Goal: Task Accomplishment & Management: Manage account settings

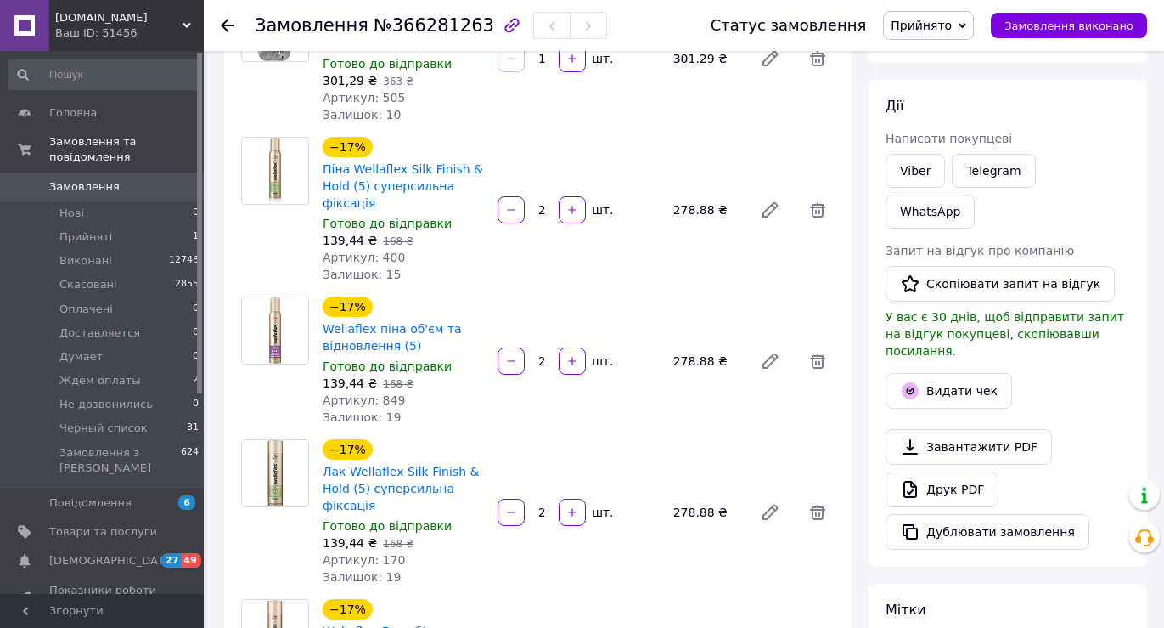
scroll to position [170, 0]
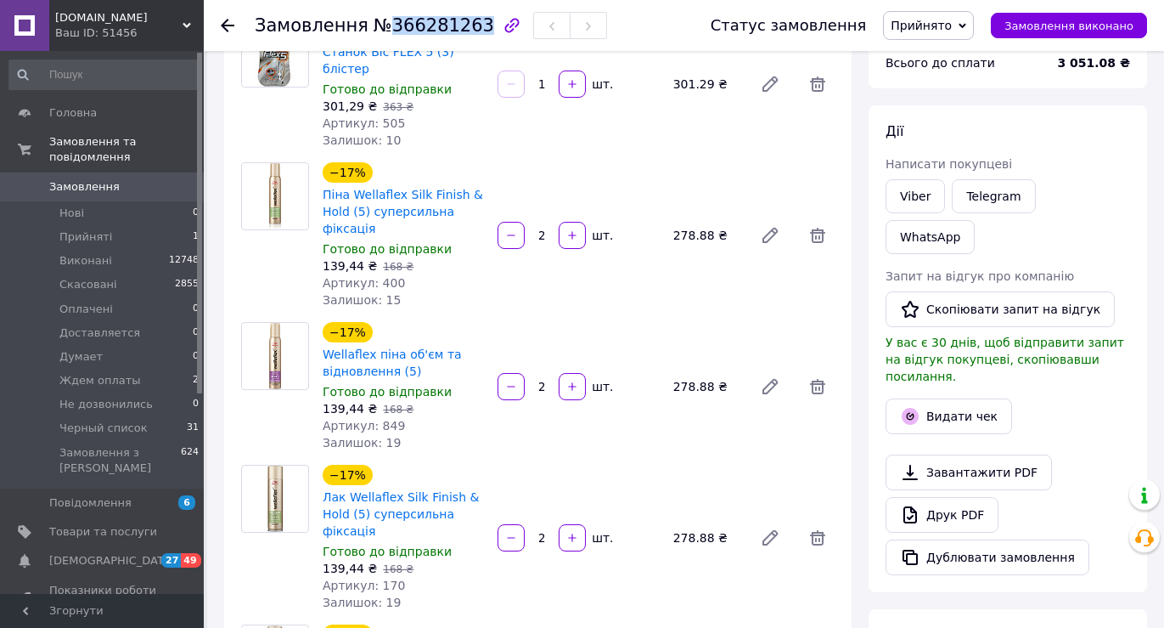
drag, startPoint x: 380, startPoint y: 25, endPoint x: 465, endPoint y: 25, distance: 84.9
click at [464, 25] on span "№366281263" at bounding box center [434, 25] width 121 height 20
copy span "366281263"
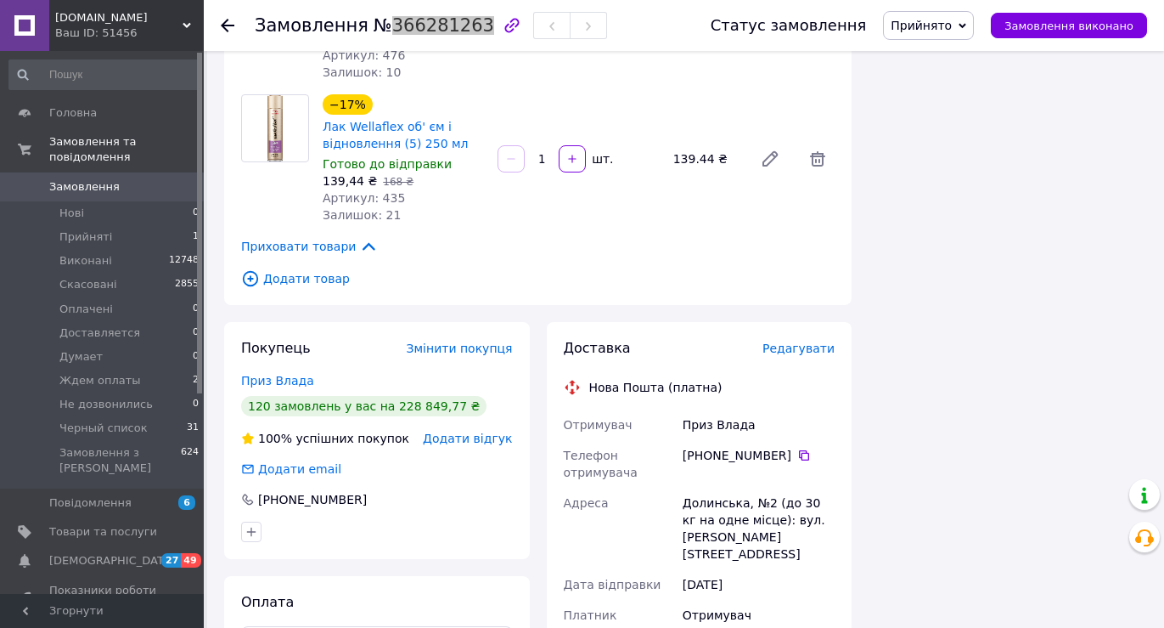
scroll to position [2208, 0]
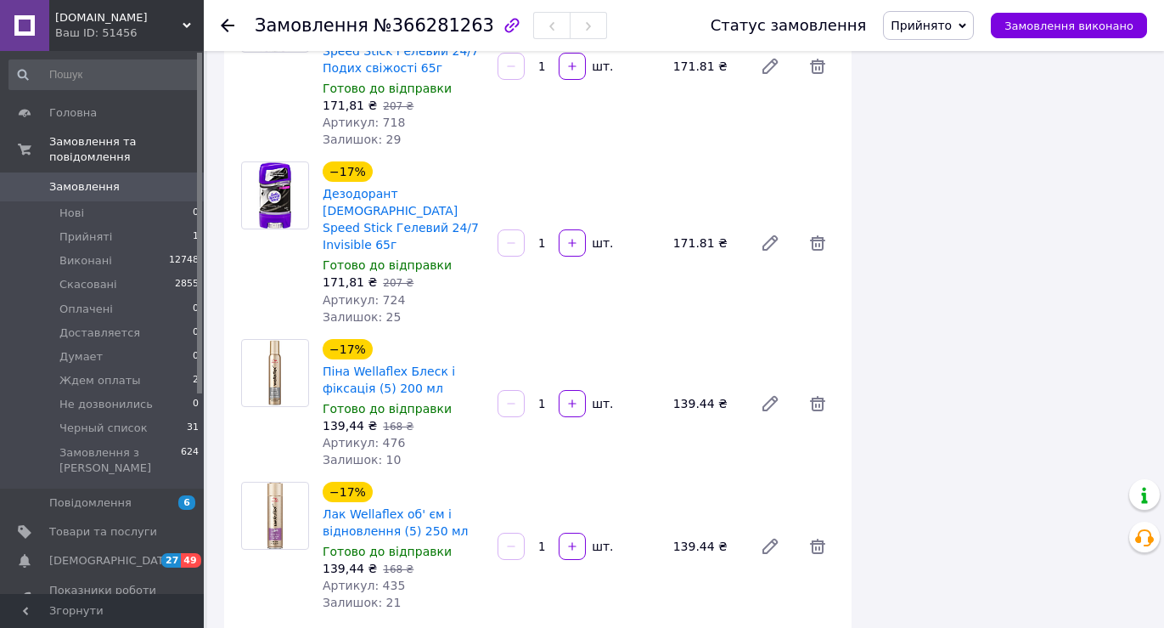
scroll to position [2187, 0]
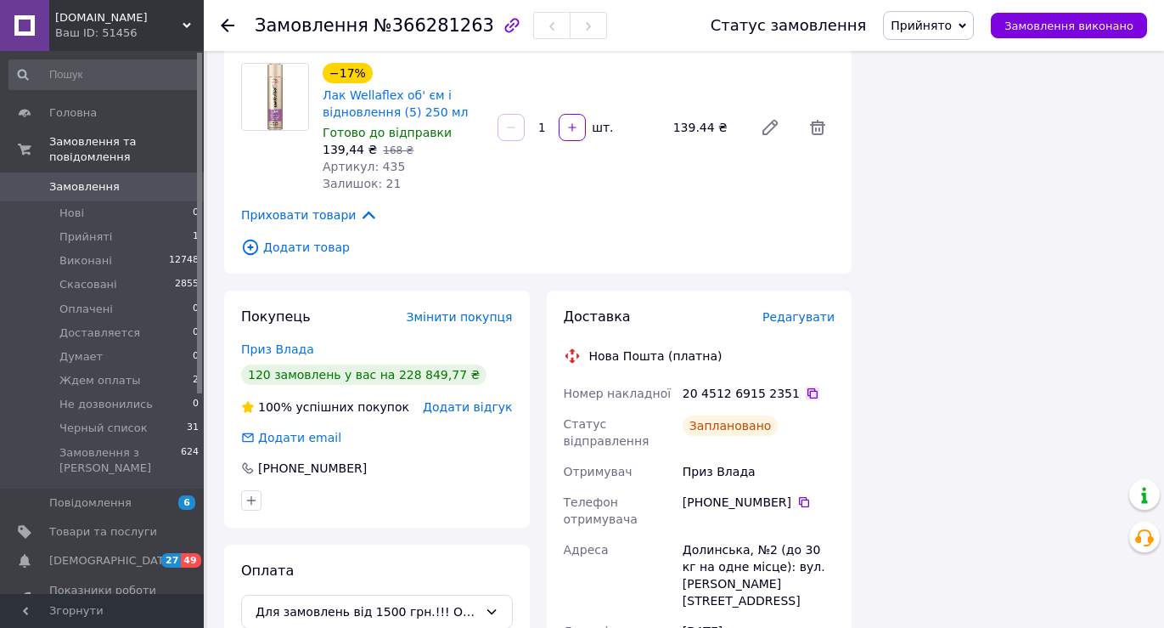
click at [806, 386] on icon at bounding box center [813, 393] width 14 height 14
click at [974, 29] on span "Прийнято" at bounding box center [928, 25] width 91 height 29
click at [938, 62] on li "Виконано" at bounding box center [939, 59] width 110 height 25
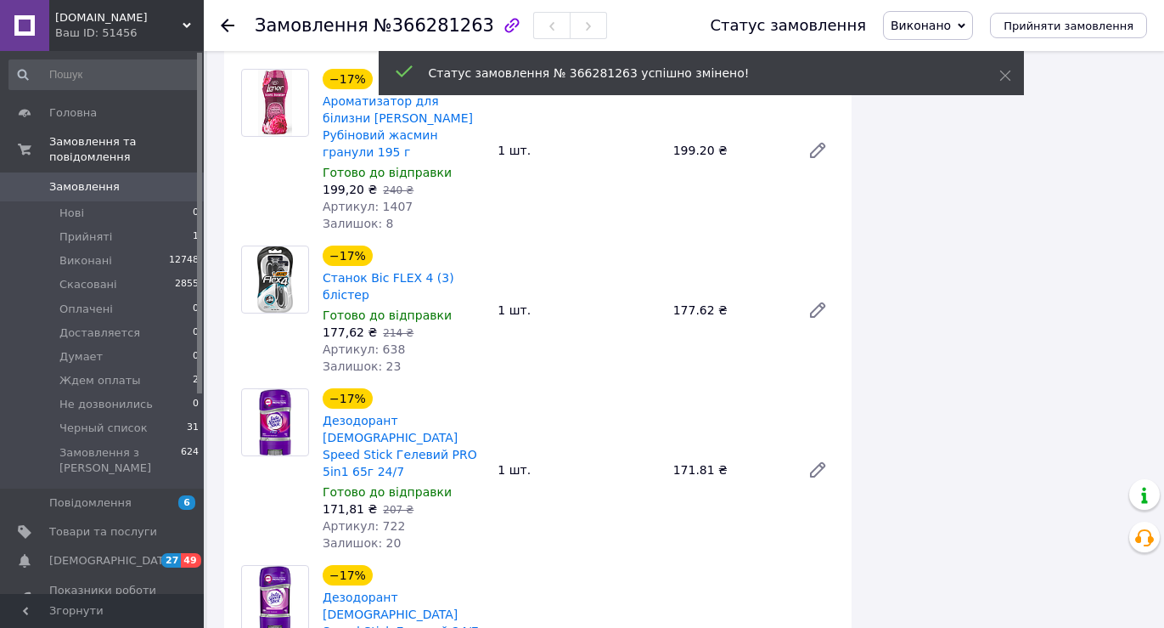
scroll to position [1168, 0]
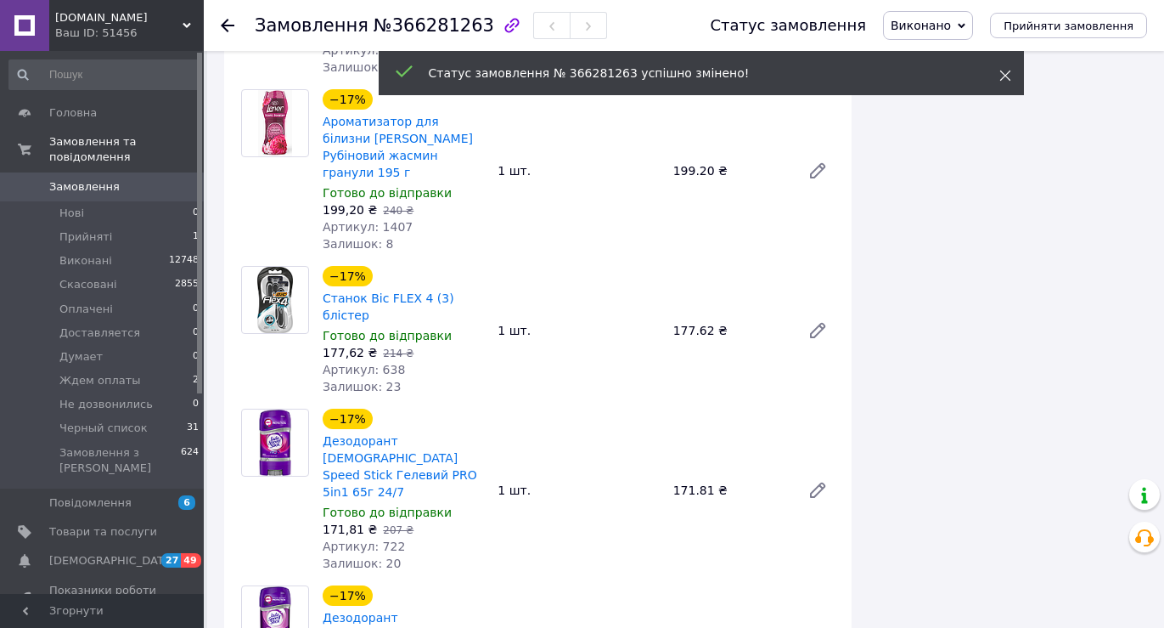
click at [1003, 73] on use at bounding box center [1005, 75] width 11 height 11
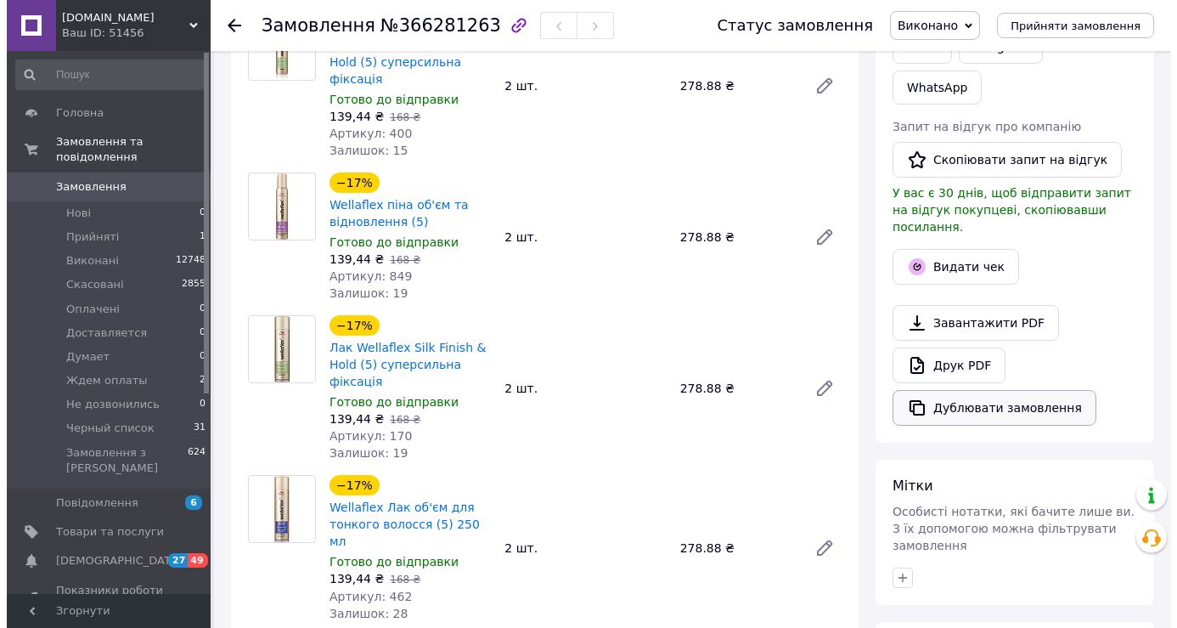
scroll to position [318, 0]
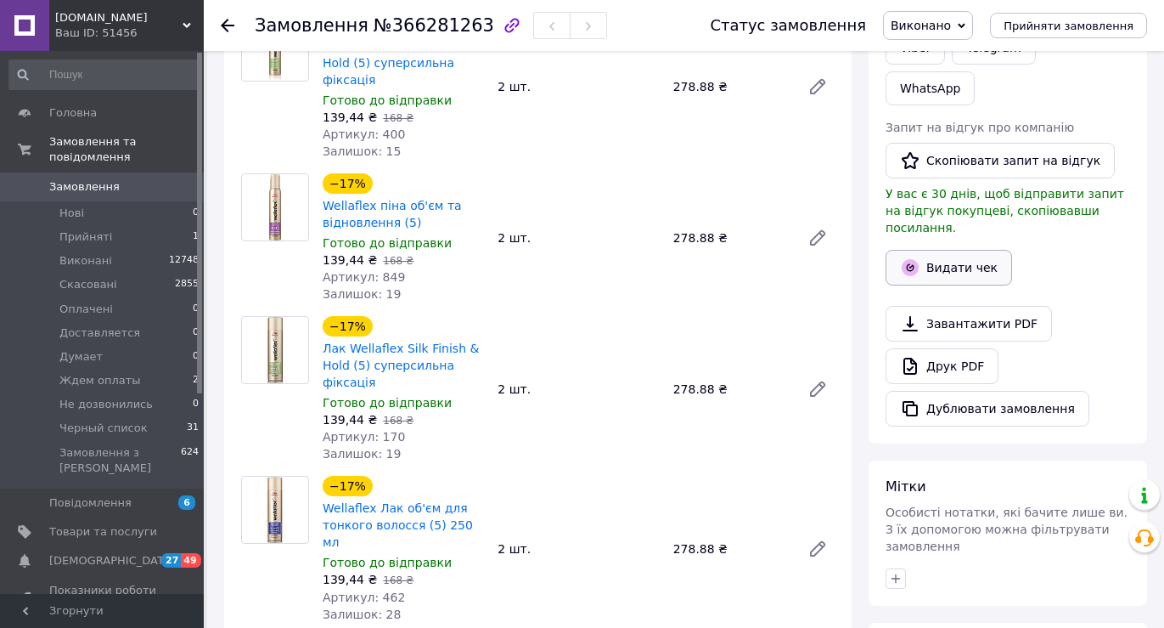
click at [911, 257] on icon "button" at bounding box center [910, 267] width 20 height 20
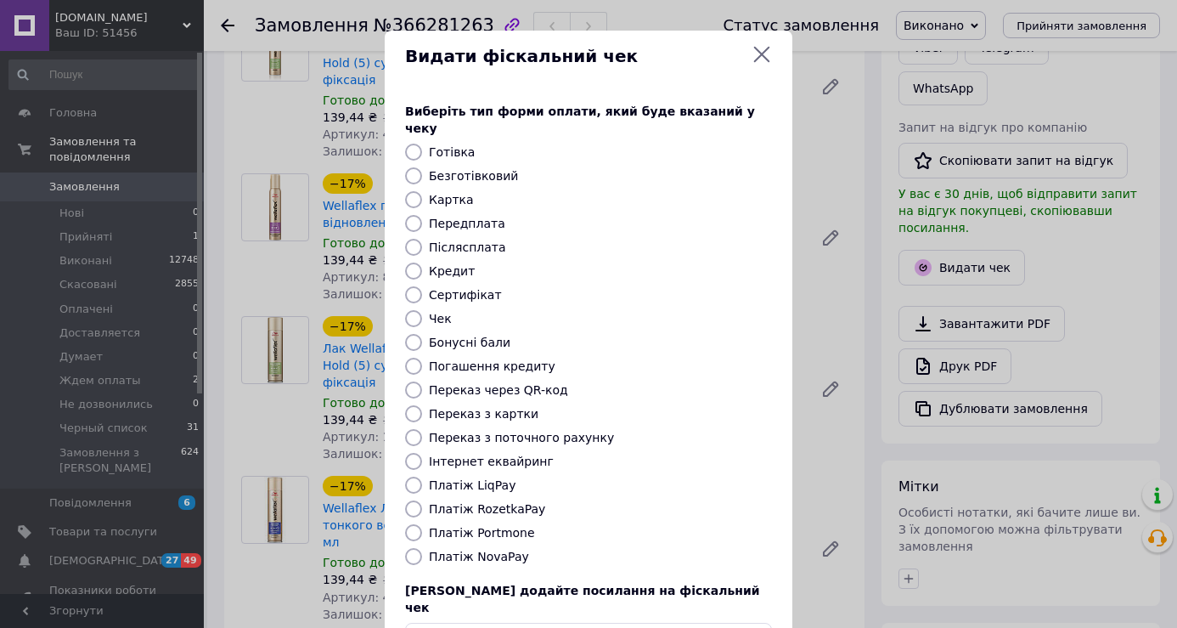
drag, startPoint x: 426, startPoint y: 162, endPoint x: 416, endPoint y: 161, distance: 10.3
click at [425, 167] on div "Безготівковий" at bounding box center [600, 175] width 350 height 17
click at [413, 167] on input "Безготівковий" at bounding box center [413, 175] width 17 height 17
radio input "true"
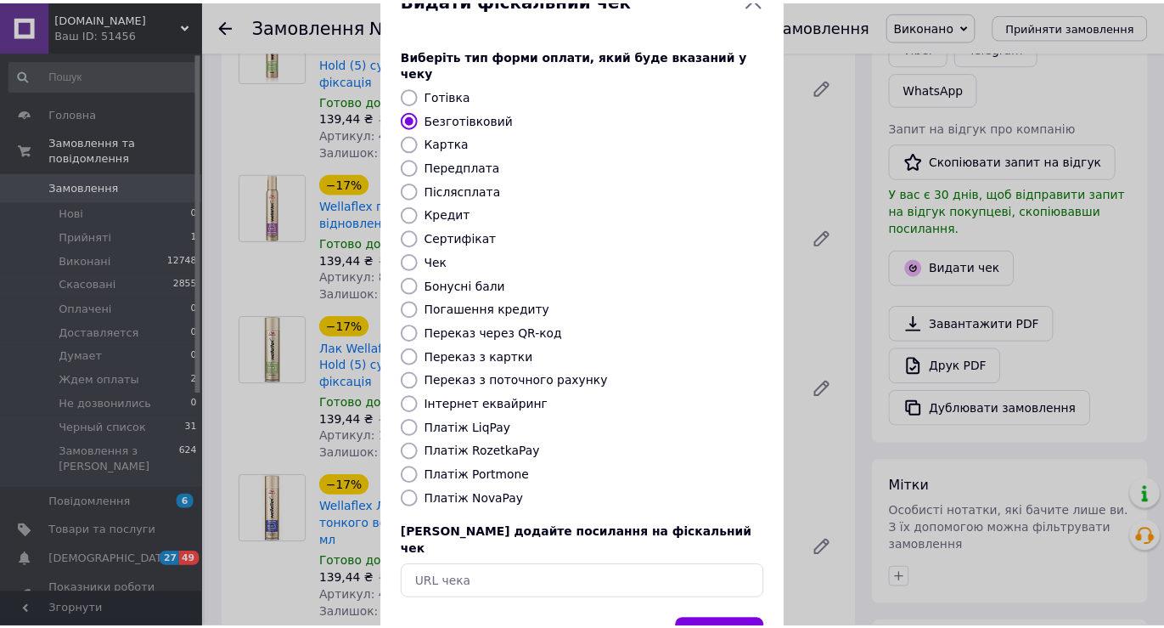
scroll to position [102, 0]
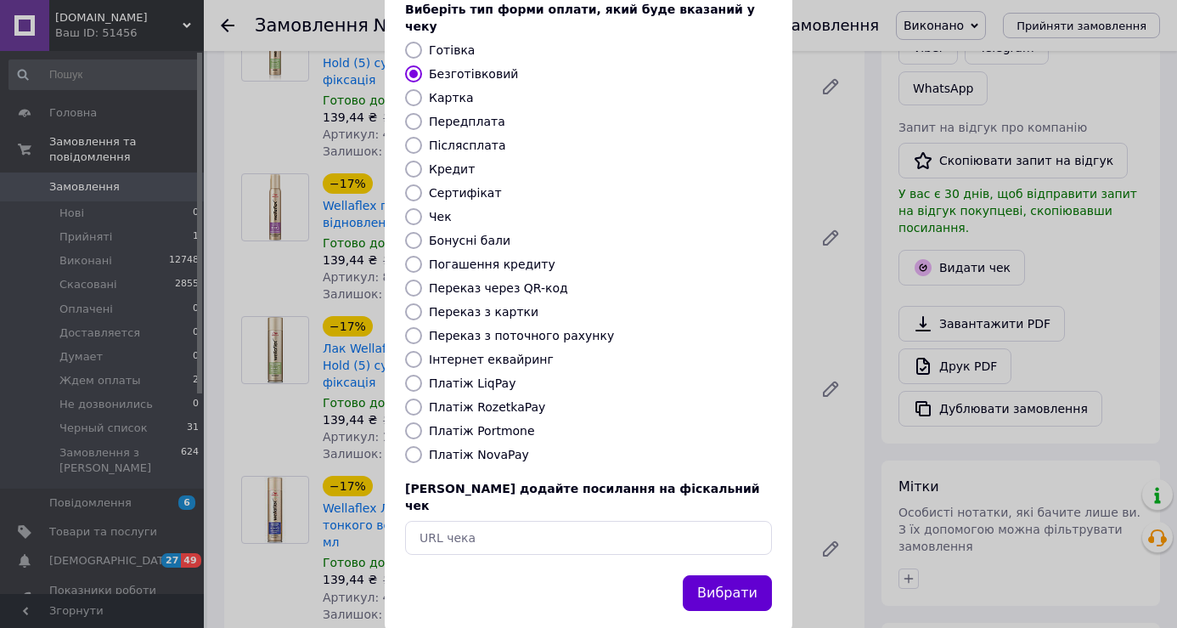
click at [711, 575] on button "Вибрати" at bounding box center [727, 593] width 89 height 37
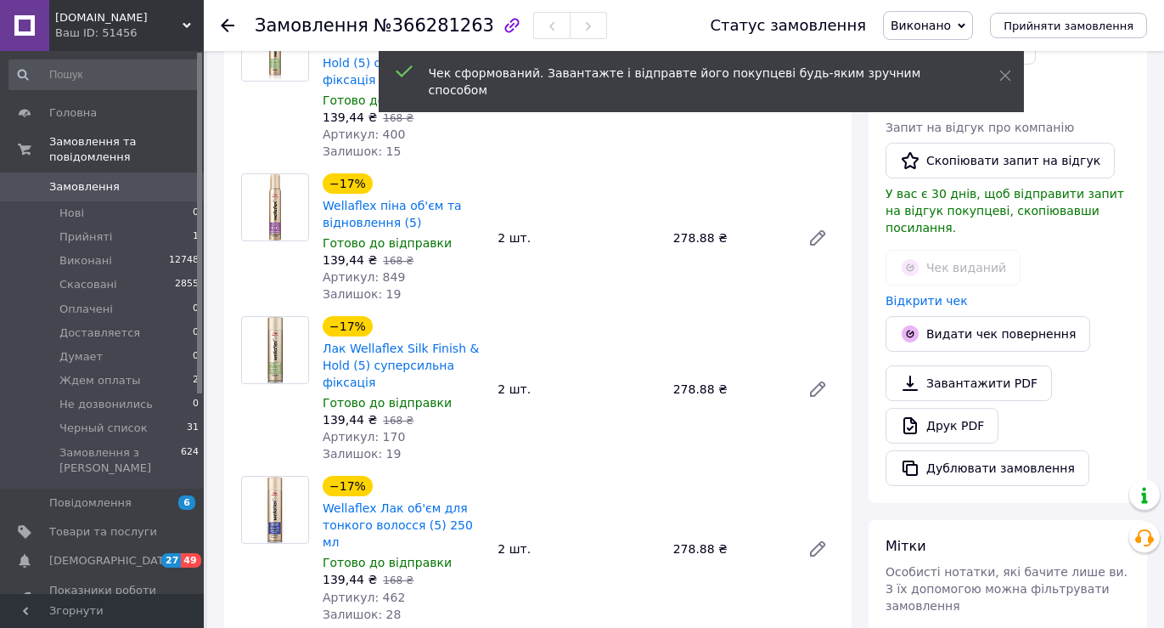
click at [58, 172] on link "Замовлення 0" at bounding box center [104, 186] width 209 height 29
